Goal: Task Accomplishment & Management: Manage account settings

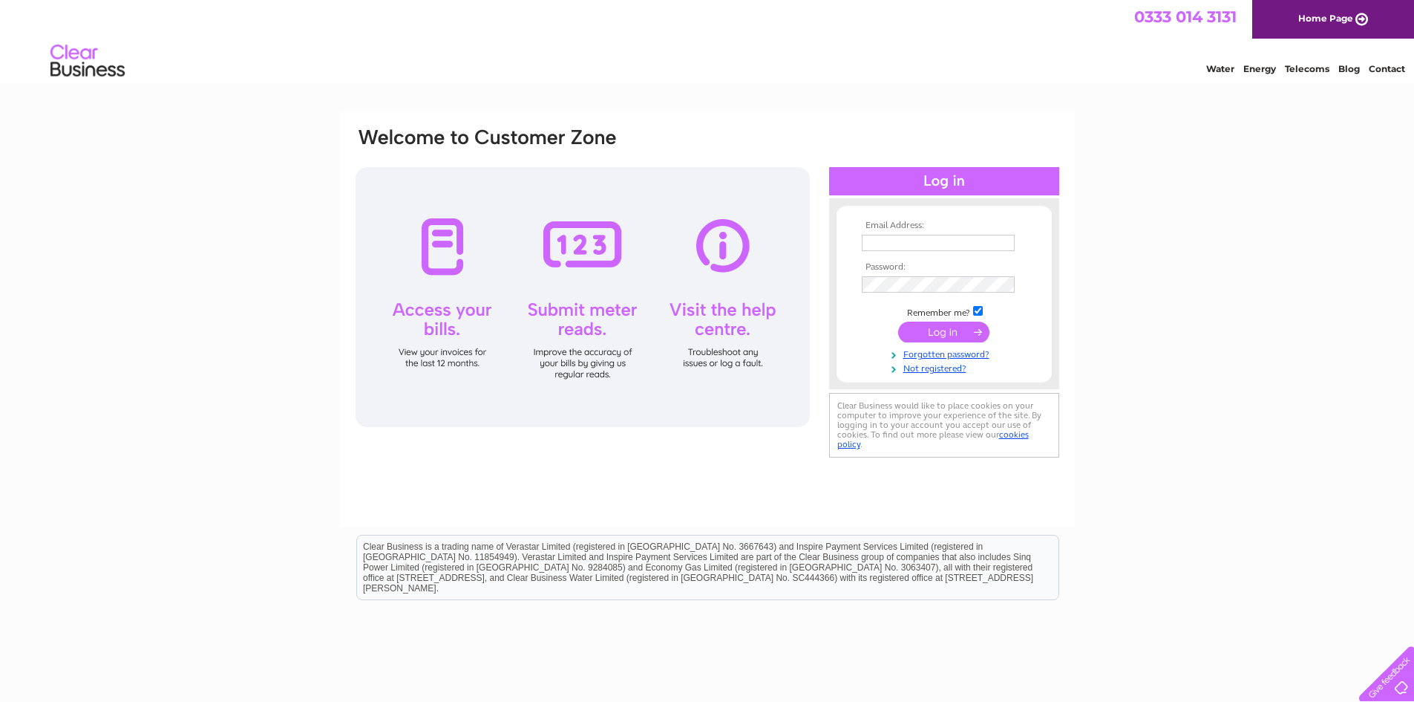
type input "monstervapour@gmail.com"
click at [938, 332] on input "submit" at bounding box center [943, 331] width 91 height 21
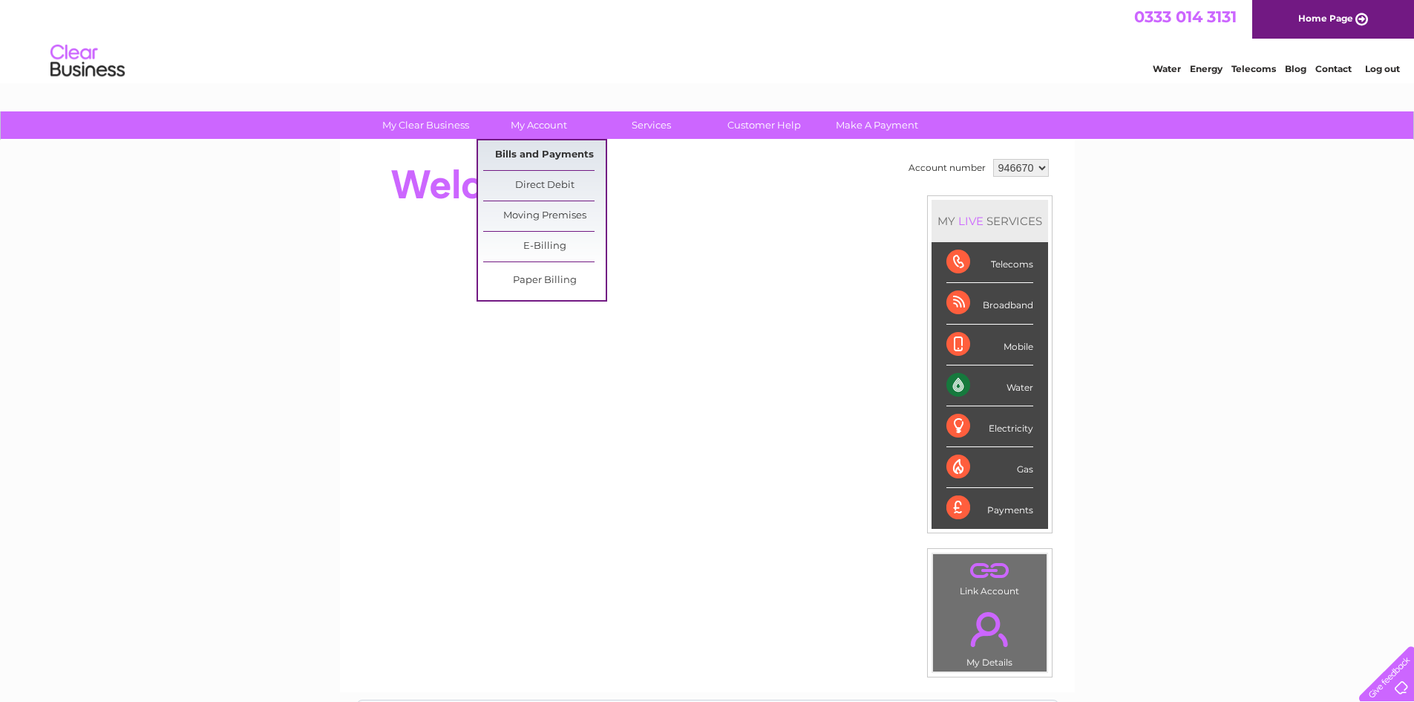
click at [547, 152] on link "Bills and Payments" at bounding box center [544, 155] width 123 height 30
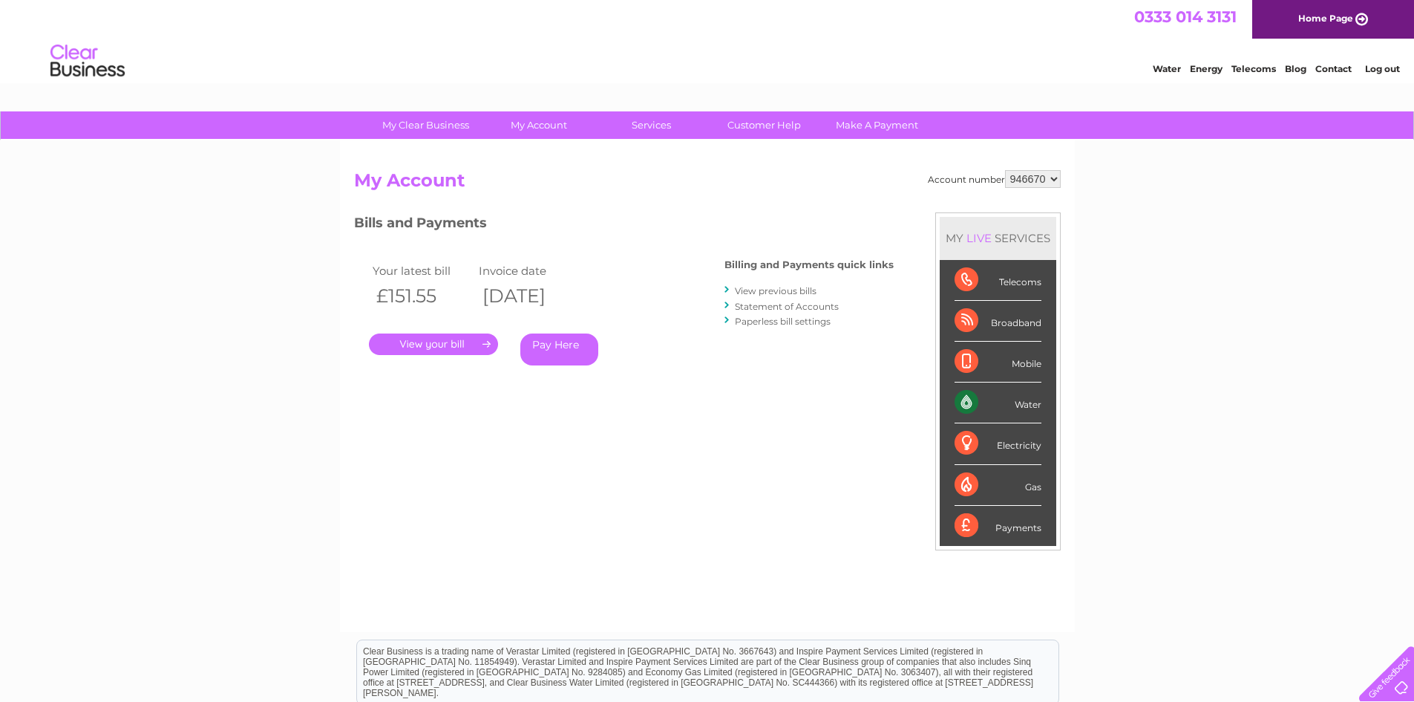
click at [433, 350] on link "." at bounding box center [433, 344] width 129 height 22
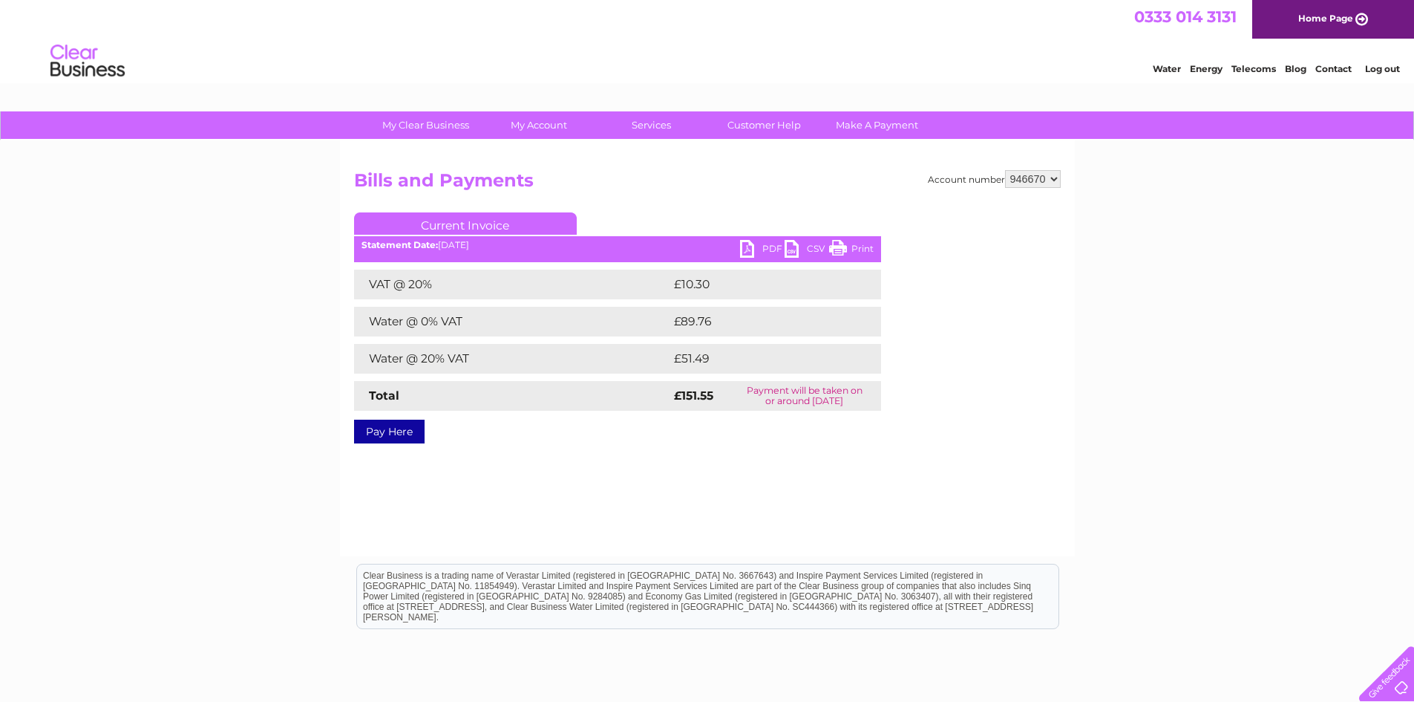
click at [770, 243] on link "PDF" at bounding box center [762, 251] width 45 height 22
click at [771, 247] on link "PDF" at bounding box center [762, 251] width 45 height 22
click at [769, 247] on link "PDF" at bounding box center [762, 251] width 45 height 22
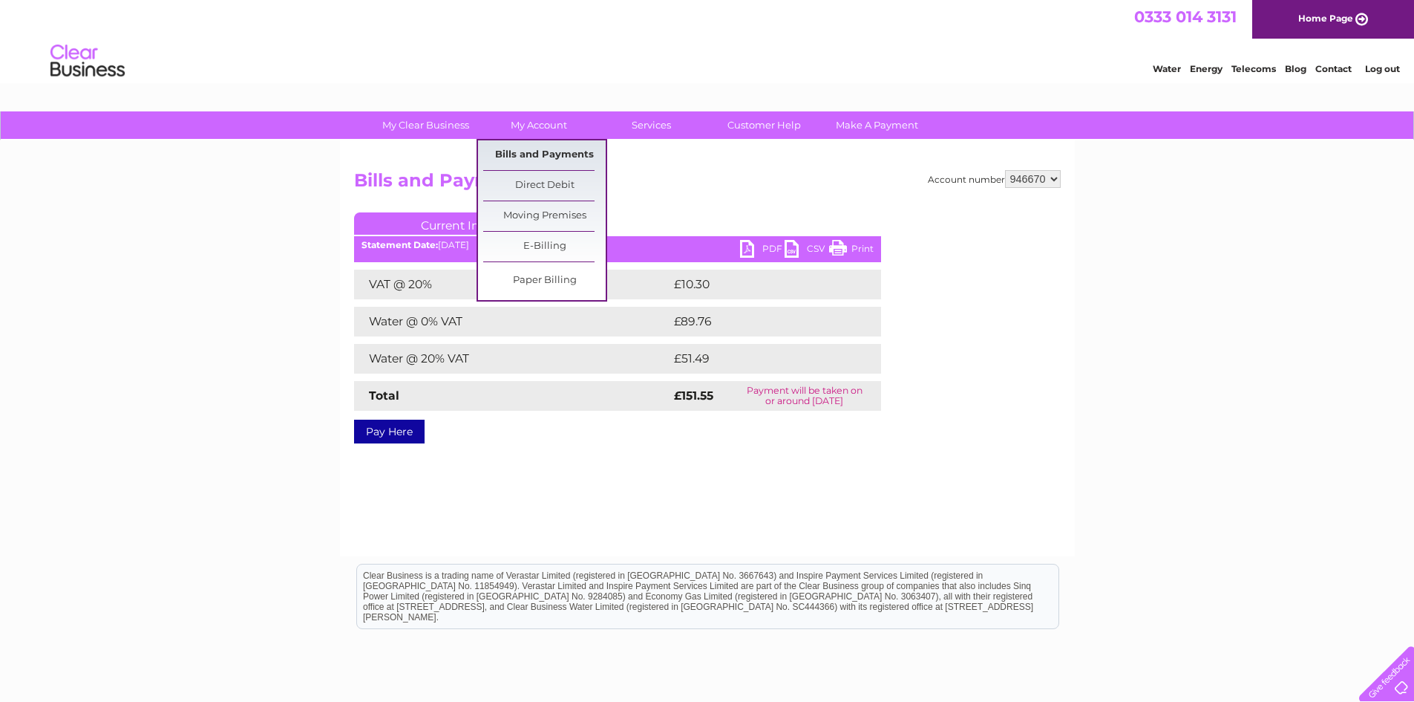
click at [526, 150] on link "Bills and Payments" at bounding box center [544, 155] width 123 height 30
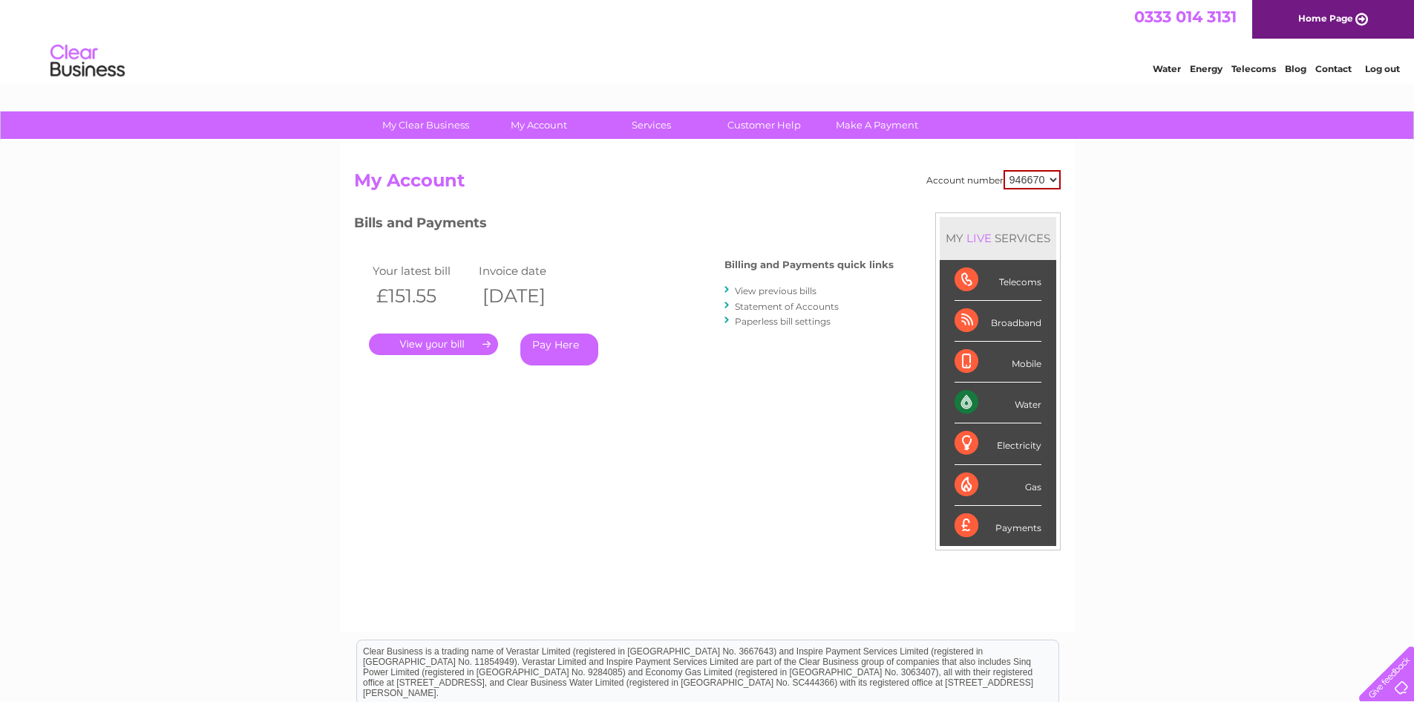
click at [778, 291] on link "View previous bills" at bounding box center [776, 290] width 82 height 11
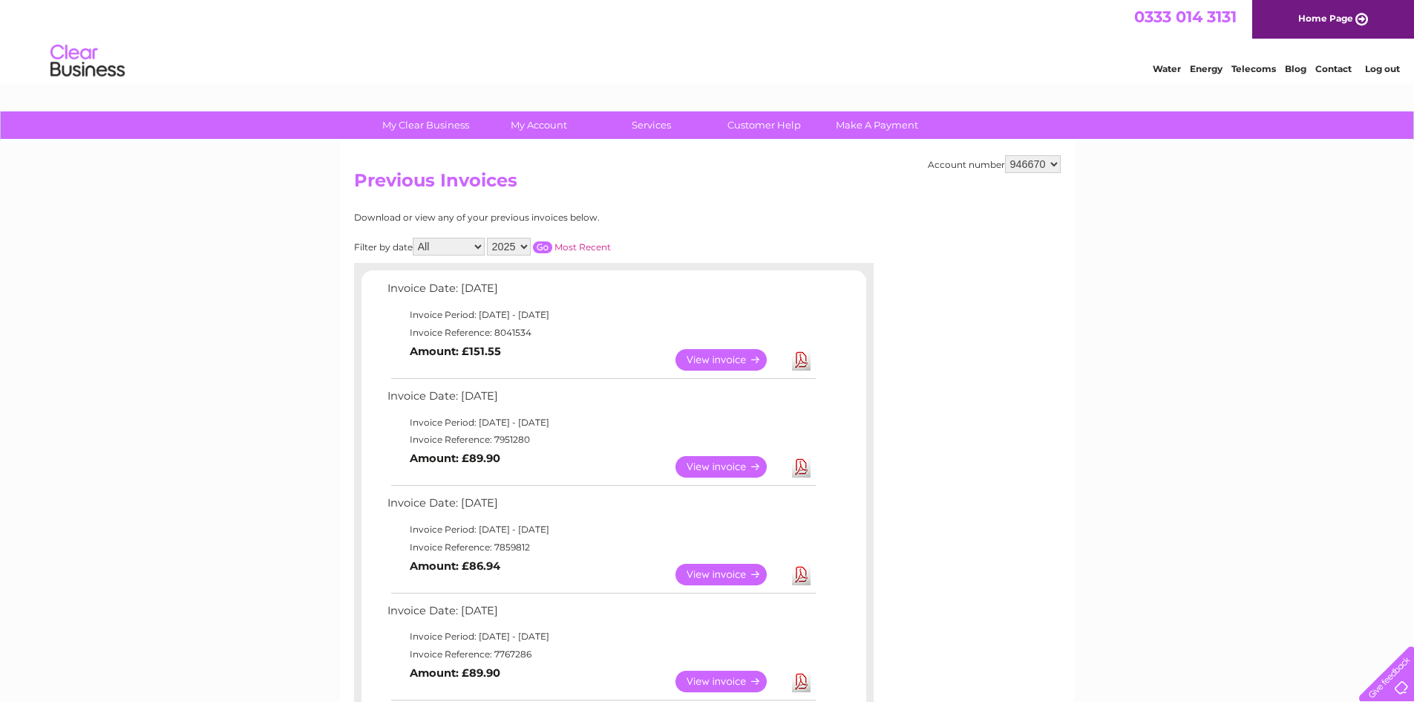
click at [716, 572] on link "View" at bounding box center [730, 575] width 109 height 22
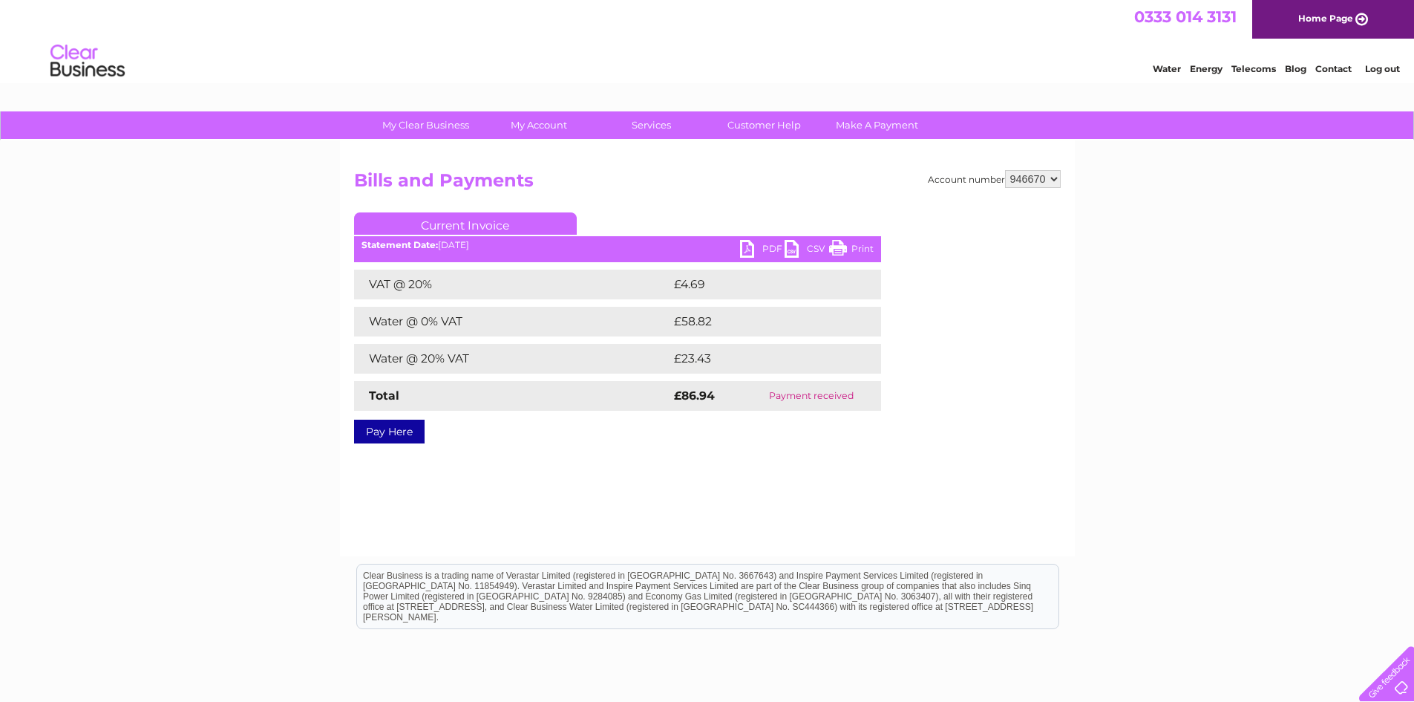
click at [863, 252] on link "Print" at bounding box center [851, 251] width 45 height 22
click at [768, 247] on link "PDF" at bounding box center [762, 251] width 45 height 22
